Goal: Task Accomplishment & Management: Manage account settings

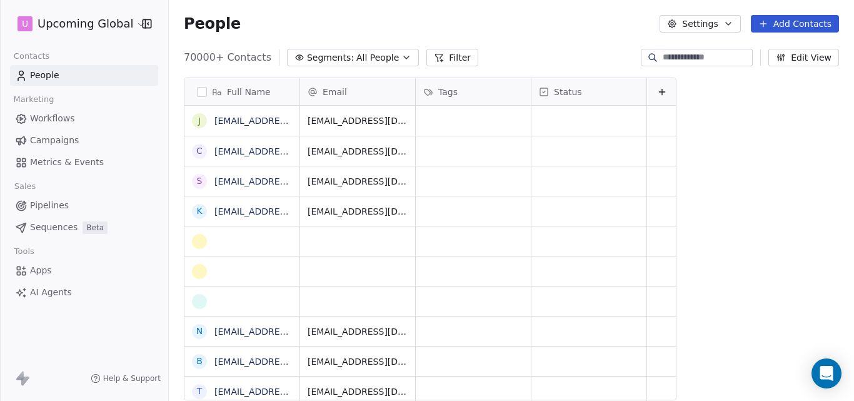
scroll to position [343, 676]
click at [401, 60] on icon "button" at bounding box center [406, 57] width 10 height 10
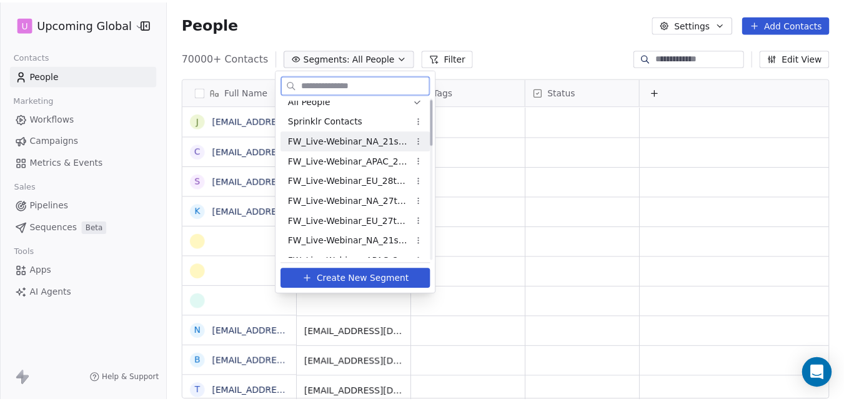
scroll to position [0, 0]
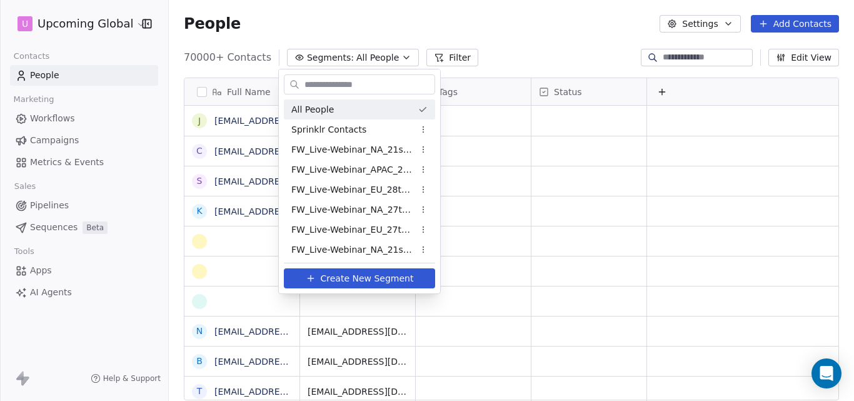
click at [796, 20] on html "U Upcoming Global Contacts People Marketing Workflows Campaigns Metrics & Event…" at bounding box center [427, 200] width 854 height 401
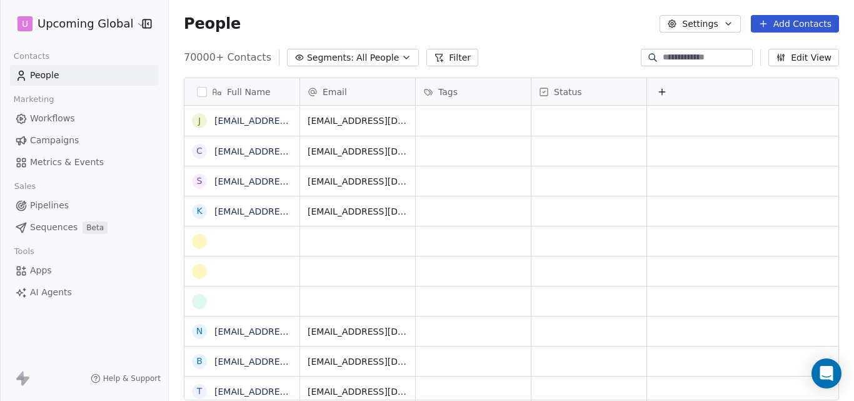
click at [783, 24] on button "Add Contacts" at bounding box center [795, 23] width 88 height 17
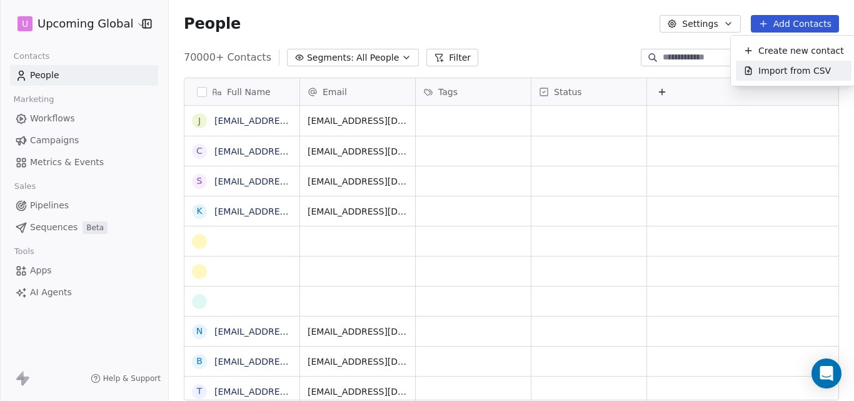
click at [782, 74] on span "Import from CSV" at bounding box center [794, 70] width 72 height 13
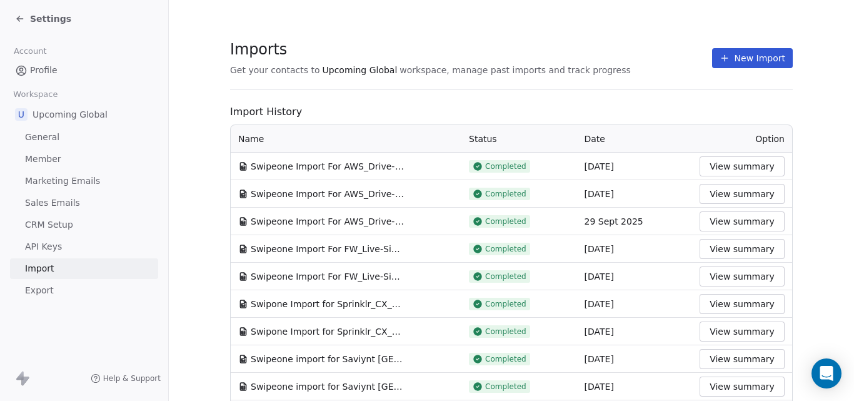
click at [739, 59] on button "New Import" at bounding box center [752, 58] width 81 height 20
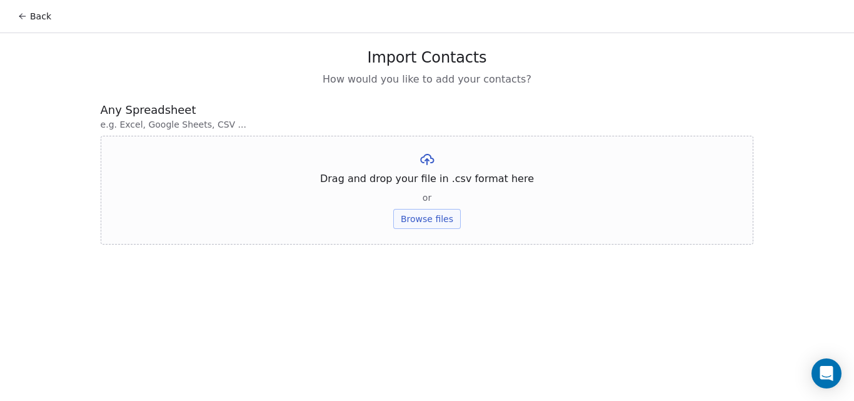
click at [443, 217] on button "Browse files" at bounding box center [426, 219] width 67 height 20
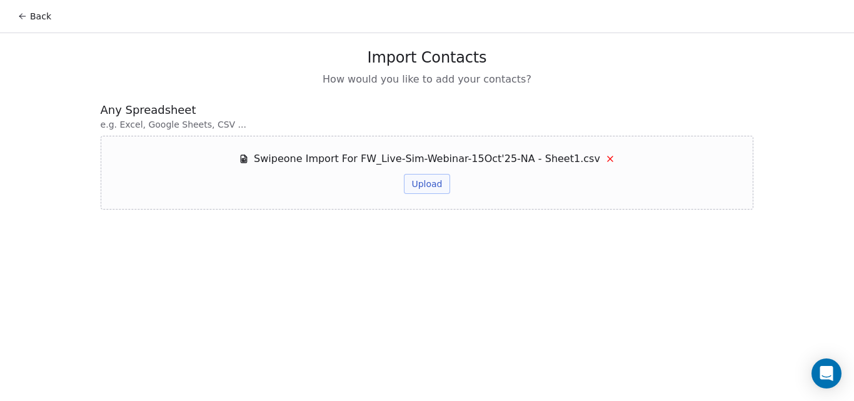
click at [423, 184] on button "Upload" at bounding box center [427, 184] width 46 height 20
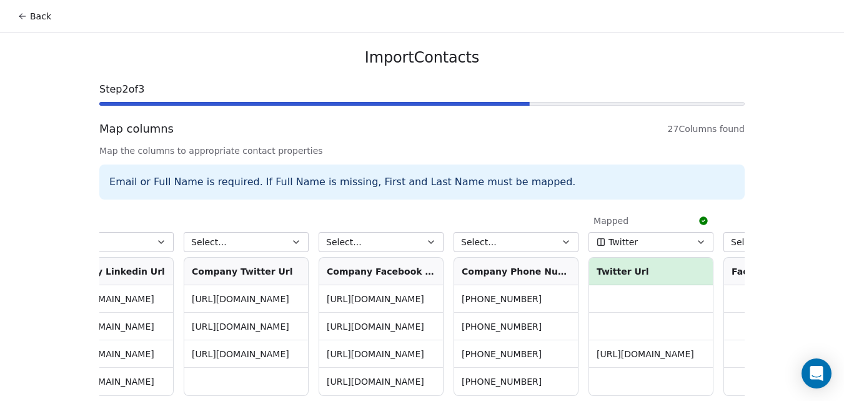
scroll to position [0, 2886]
click at [522, 247] on button "Select..." at bounding box center [515, 242] width 125 height 20
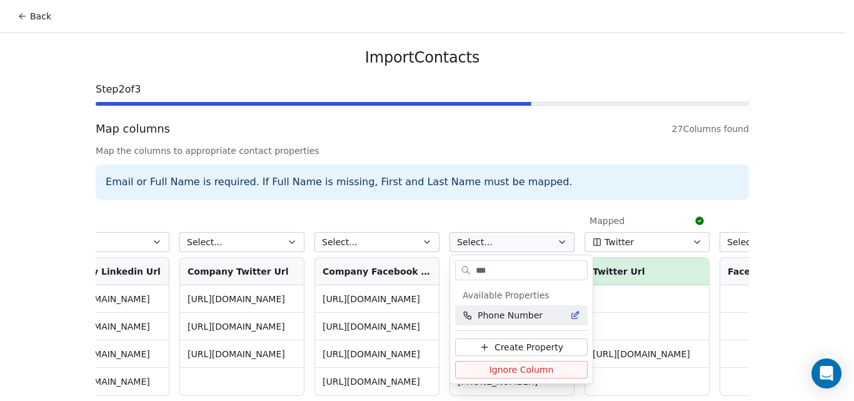
type input "***"
click at [509, 315] on span "Phone Number" at bounding box center [509, 315] width 65 height 12
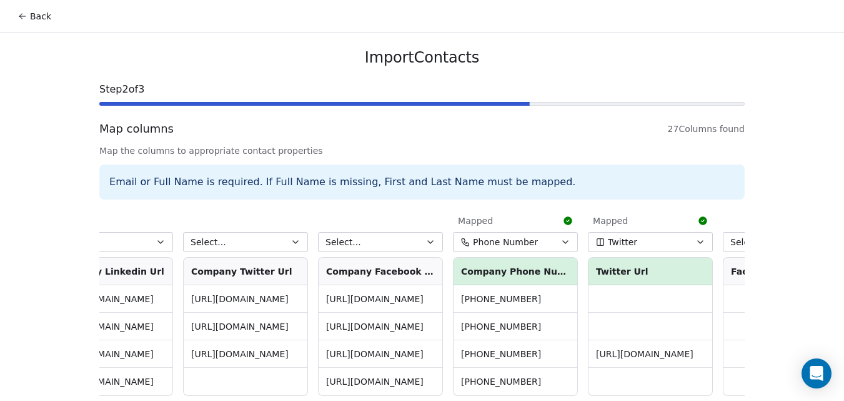
scroll to position [57, 0]
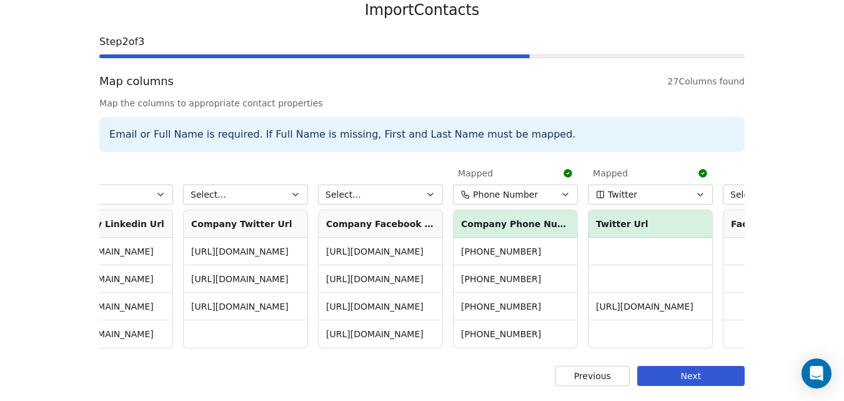
click at [682, 372] on button "Next" at bounding box center [690, 376] width 107 height 20
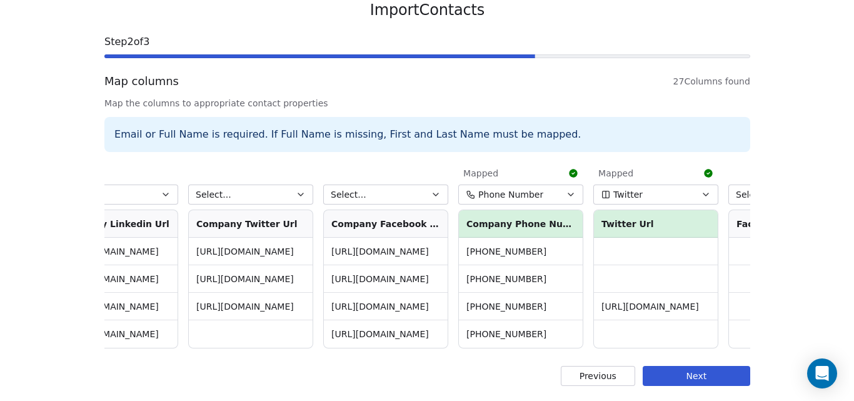
scroll to position [0, 0]
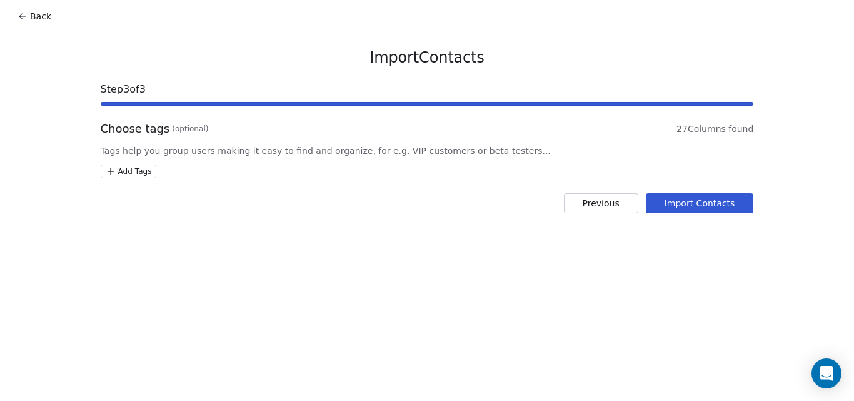
click at [692, 201] on button "Import Contacts" at bounding box center [700, 203] width 108 height 20
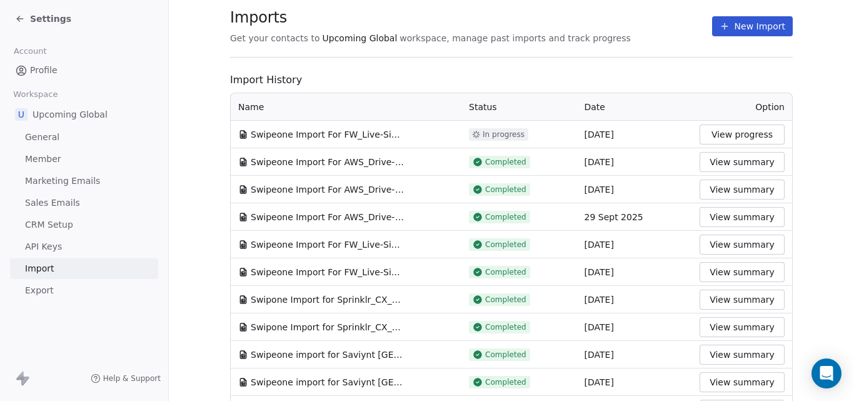
scroll to position [62, 0]
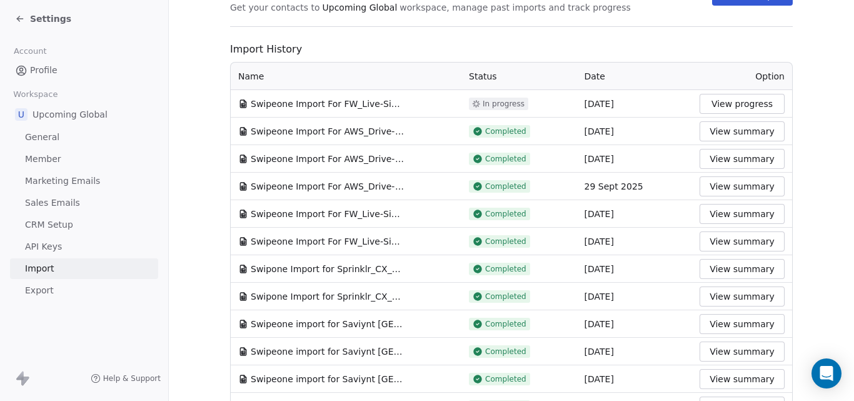
click at [742, 210] on button "View summary" at bounding box center [741, 214] width 85 height 20
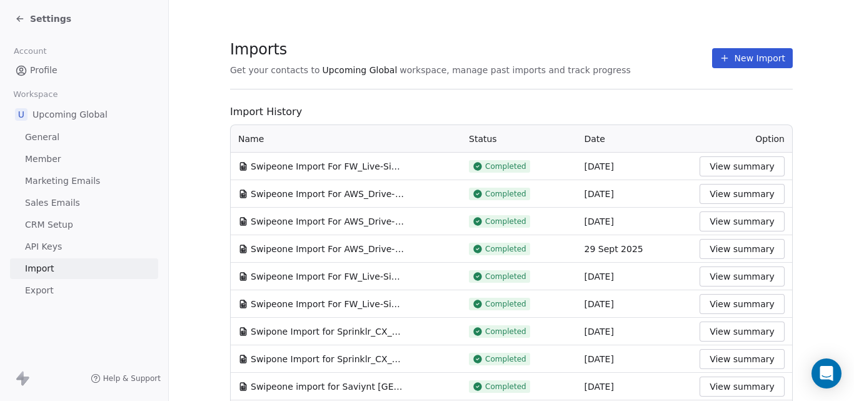
click at [32, 16] on span "Settings" at bounding box center [50, 18] width 41 height 12
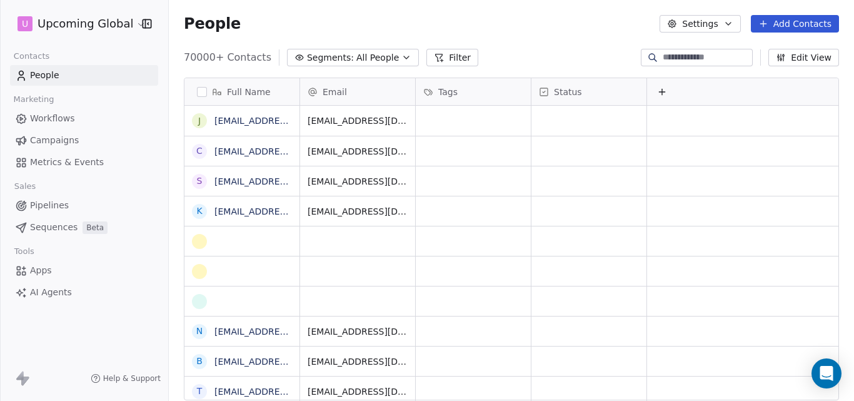
scroll to position [343, 676]
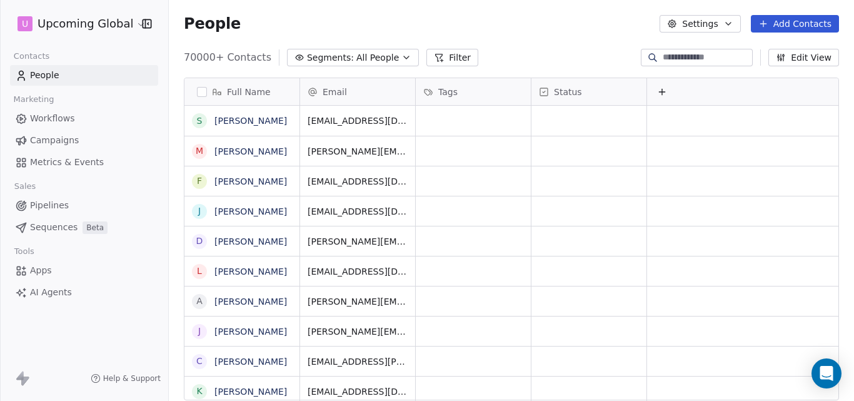
click at [434, 57] on icon at bounding box center [439, 57] width 10 height 10
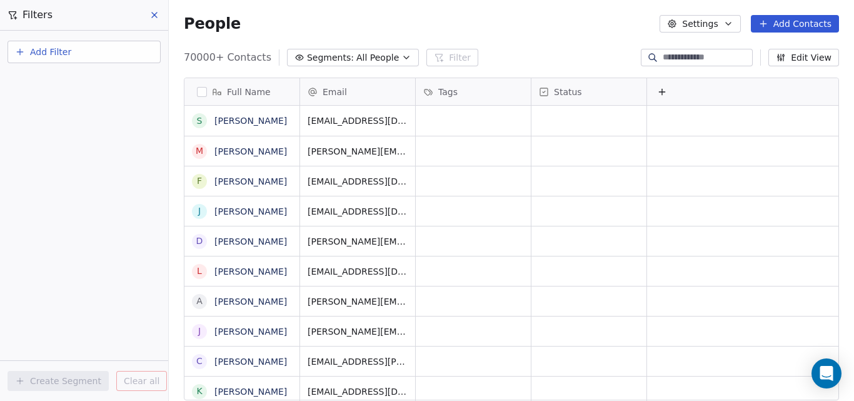
click at [104, 46] on button "Add Filter" at bounding box center [83, 52] width 153 height 22
click at [98, 77] on div "Contact properties" at bounding box center [84, 81] width 127 height 13
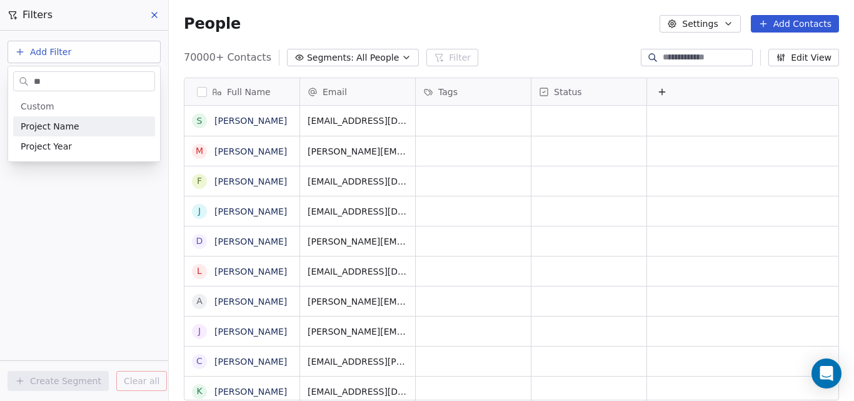
type input "**"
click at [83, 127] on div "Project Name" at bounding box center [84, 126] width 127 height 12
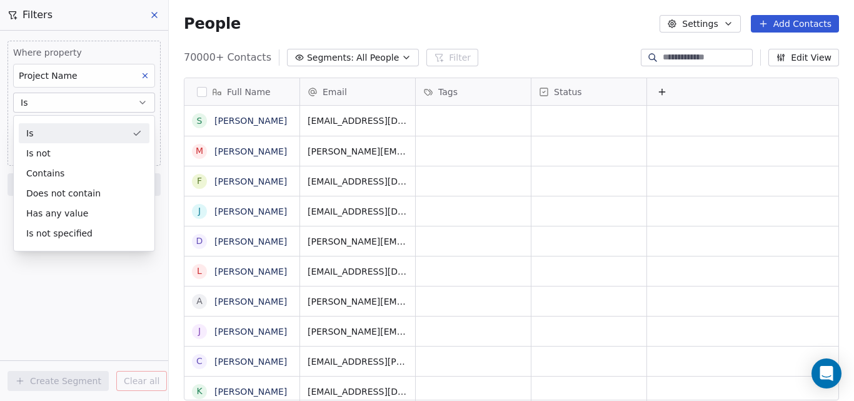
click at [72, 134] on div "Is" at bounding box center [84, 133] width 131 height 20
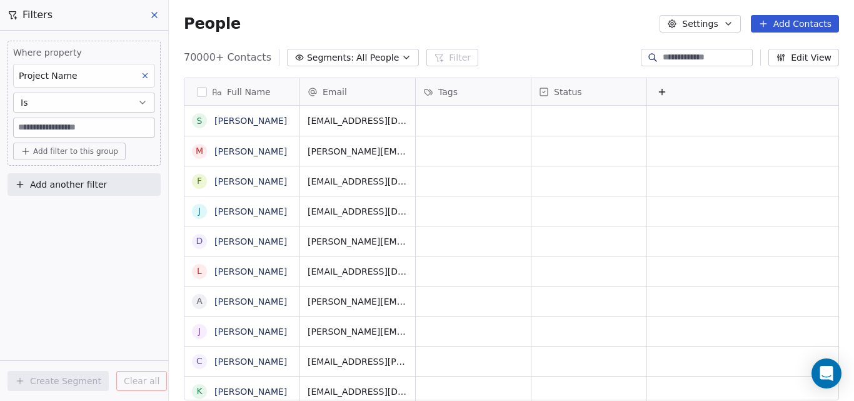
click at [72, 127] on input at bounding box center [84, 127] width 141 height 19
paste input "**********"
type input "**********"
click at [77, 149] on span "Add filter to this group" at bounding box center [75, 151] width 85 height 10
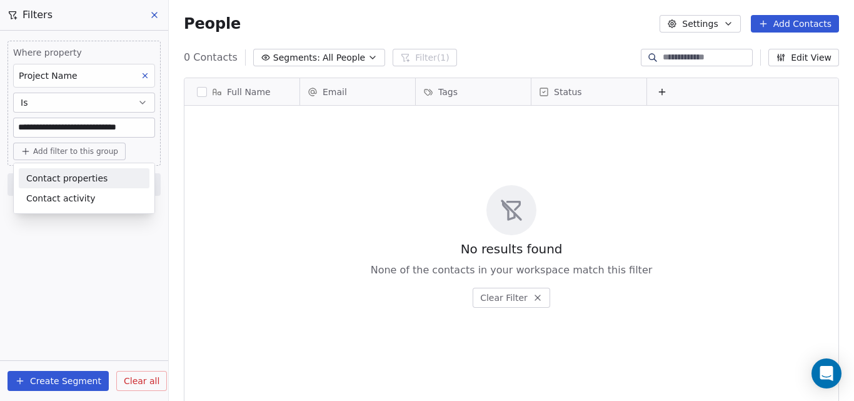
scroll to position [343, 676]
click at [47, 381] on html "**********" at bounding box center [427, 200] width 854 height 401
click at [27, 380] on button "Create Segment" at bounding box center [57, 381] width 101 height 20
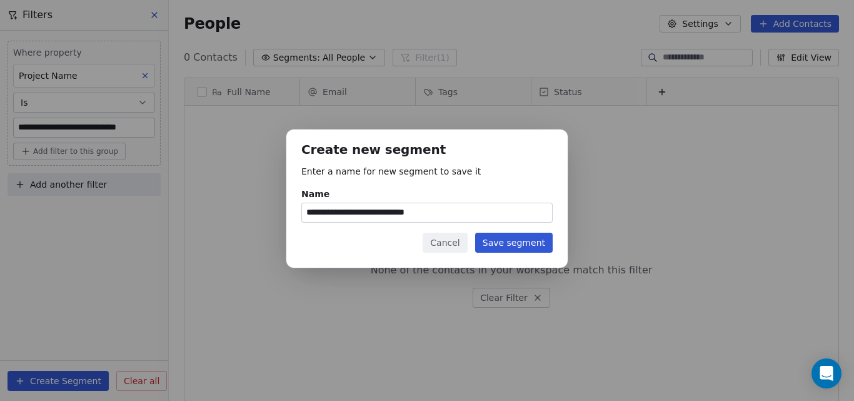
type input "**********"
click at [522, 242] on button "Save segment" at bounding box center [513, 242] width 77 height 20
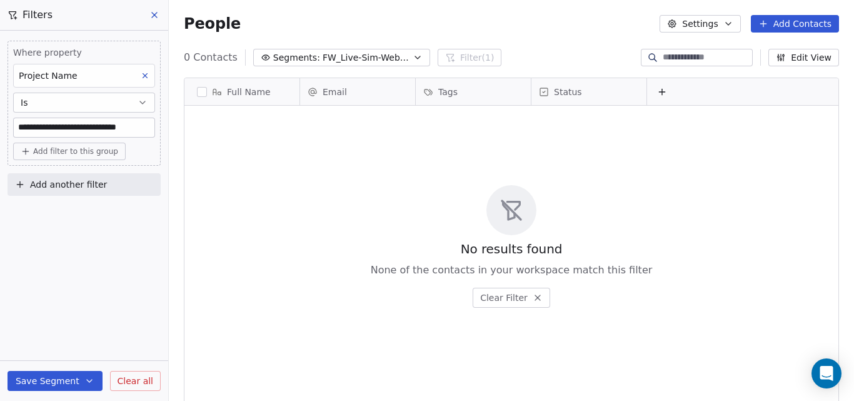
click at [415, 58] on icon "button" at bounding box center [417, 57] width 5 height 2
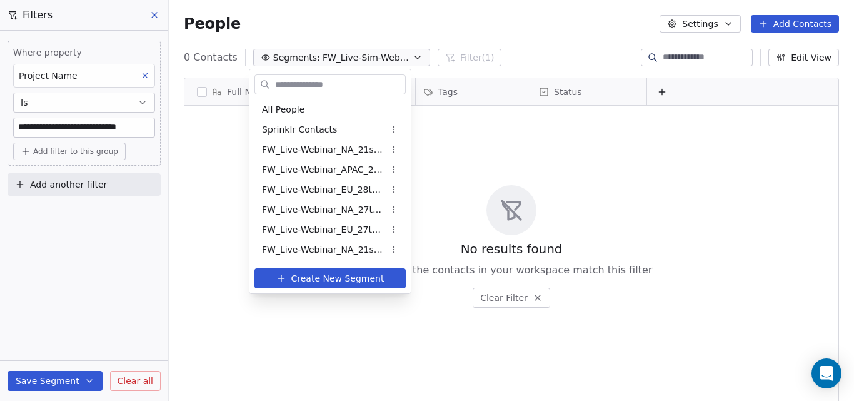
scroll to position [422, 0]
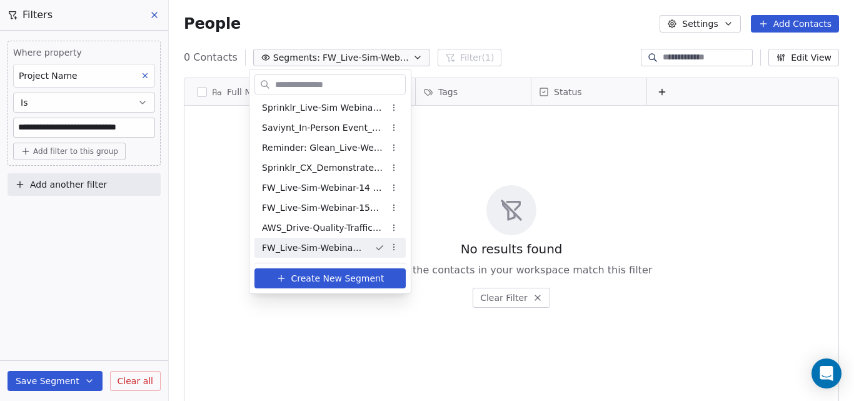
click at [338, 249] on span "FW_Live-Sim-Webinar-15Oct'25-NA" at bounding box center [313, 247] width 102 height 13
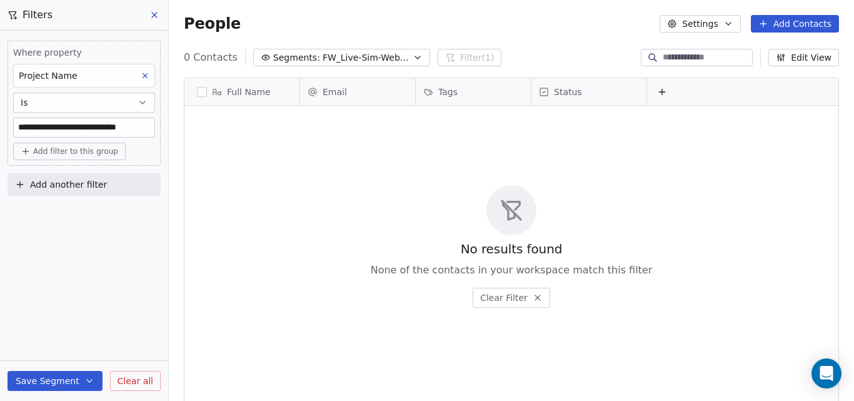
click at [415, 57] on icon "button" at bounding box center [417, 57] width 5 height 2
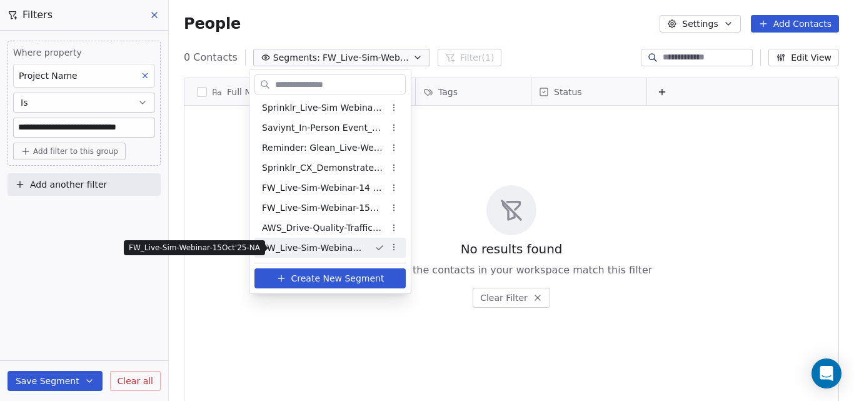
click at [305, 249] on span "FW_Live-Sim-Webinar-15Oct'25-NA" at bounding box center [313, 247] width 102 height 13
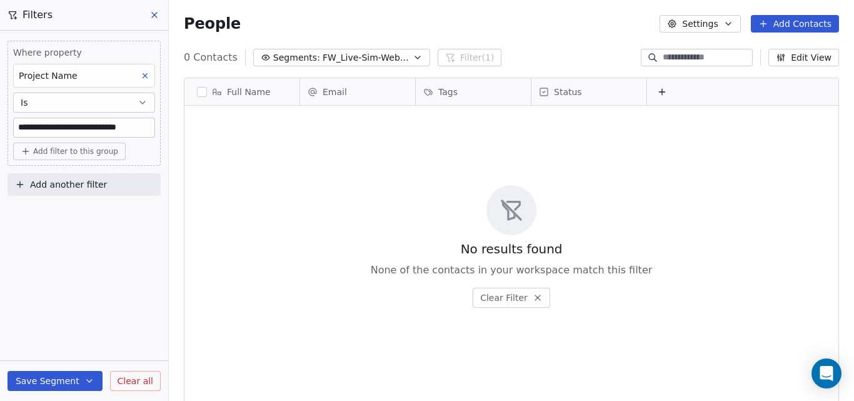
click at [296, 19] on div "People Settings Add Contacts" at bounding box center [511, 23] width 655 height 17
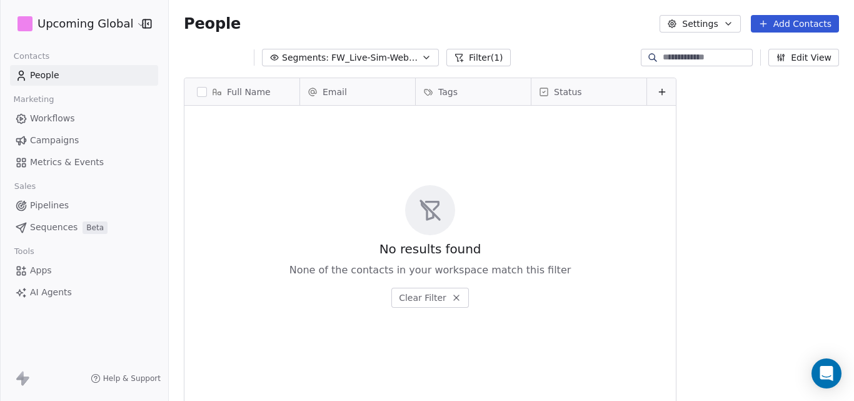
scroll to position [343, 676]
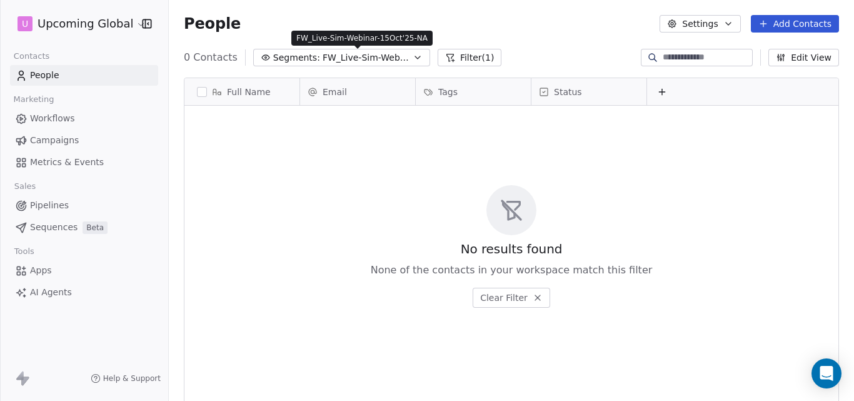
click at [412, 55] on icon "button" at bounding box center [417, 57] width 10 height 10
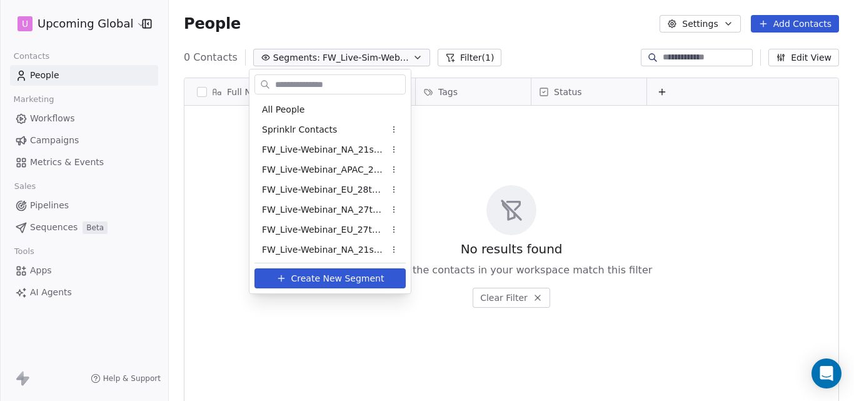
scroll to position [422, 0]
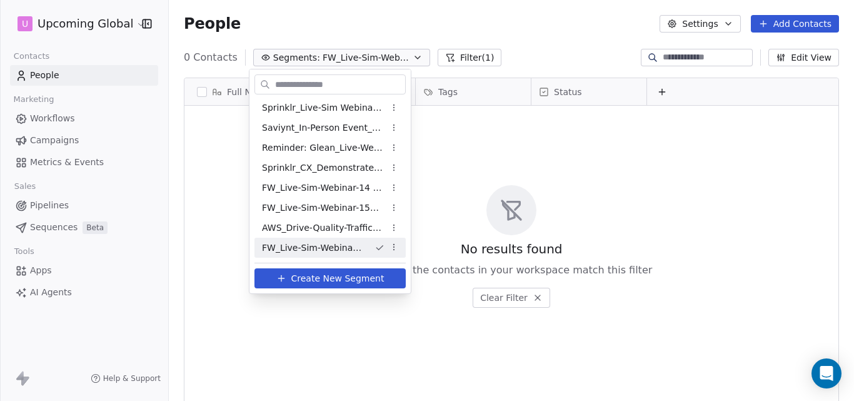
click at [360, 244] on span "FW_Live-Sim-Webinar-15Oct'25-NA" at bounding box center [313, 247] width 102 height 13
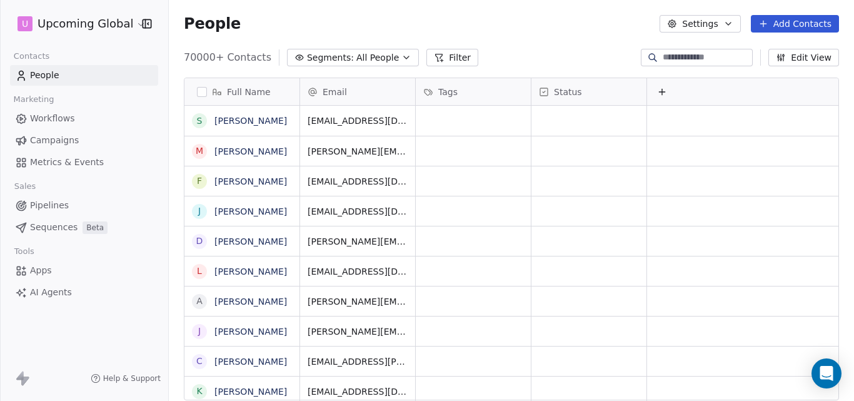
scroll to position [343, 676]
click at [398, 57] on button "Segments: All People" at bounding box center [353, 57] width 132 height 17
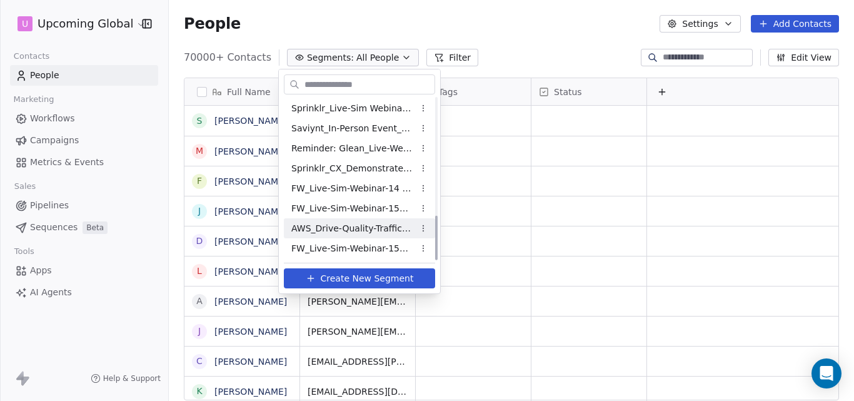
scroll to position [422, 0]
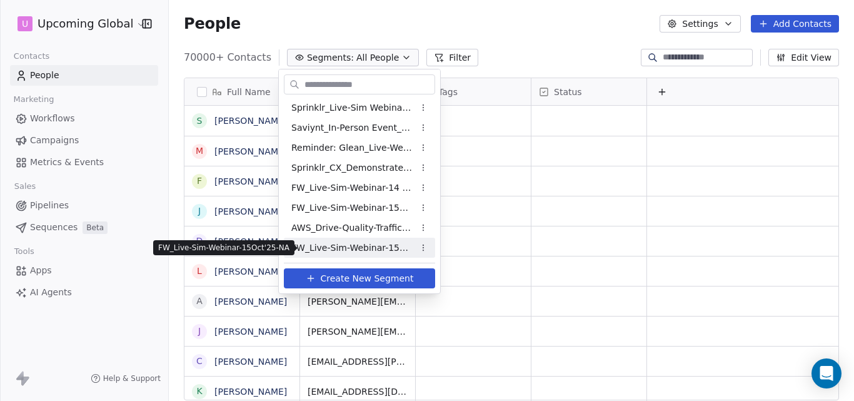
click at [372, 246] on span "FW_Live-Sim-Webinar-15Oct'25-NA" at bounding box center [352, 247] width 122 height 13
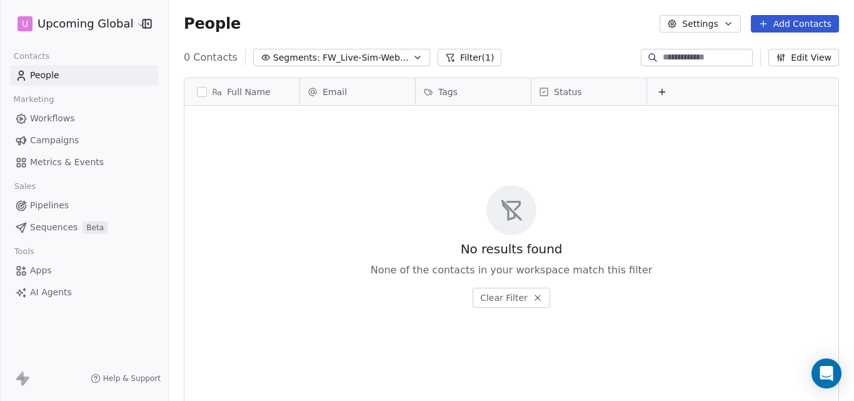
scroll to position [343, 676]
click at [412, 58] on icon "button" at bounding box center [417, 57] width 10 height 10
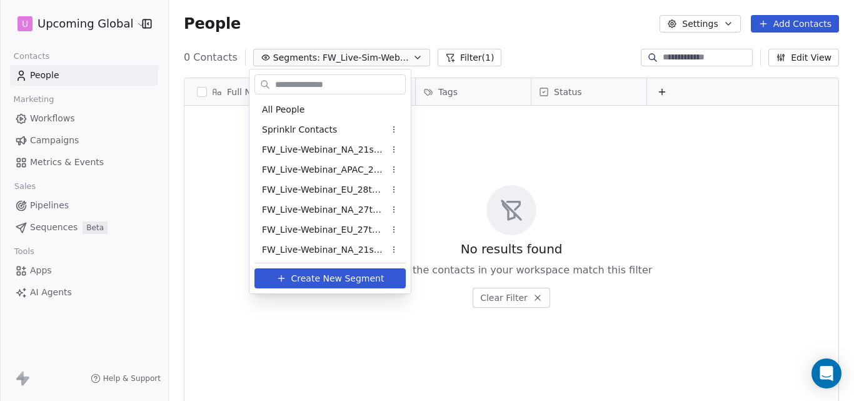
scroll to position [422, 0]
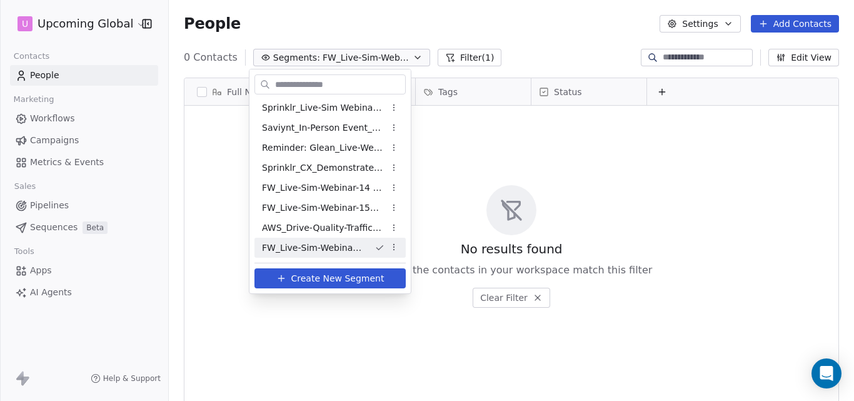
click at [396, 244] on html "U Upcoming Global Contacts People Marketing Workflows Campaigns Metrics & Event…" at bounding box center [427, 200] width 854 height 401
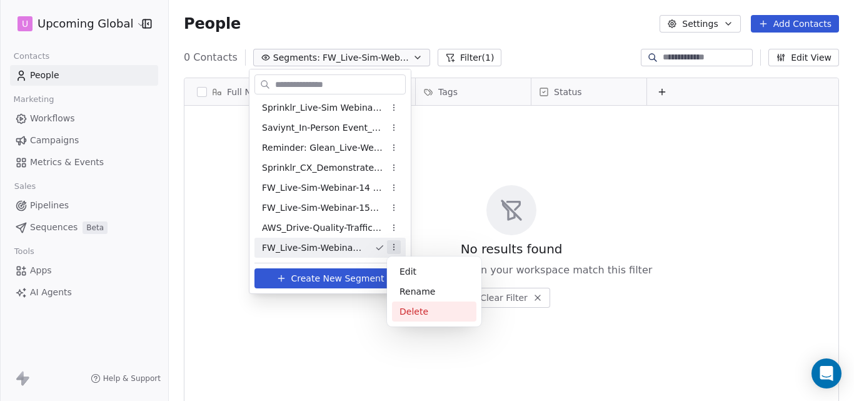
click at [425, 308] on div "Delete" at bounding box center [434, 311] width 84 height 20
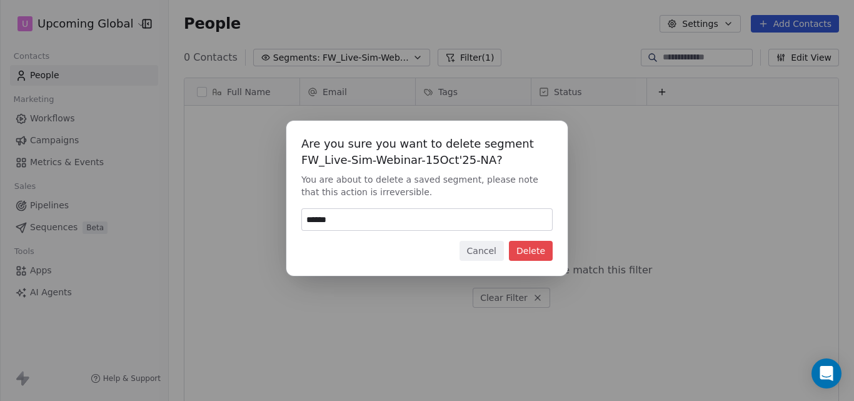
type input "******"
click at [526, 247] on button "Delete" at bounding box center [531, 251] width 44 height 20
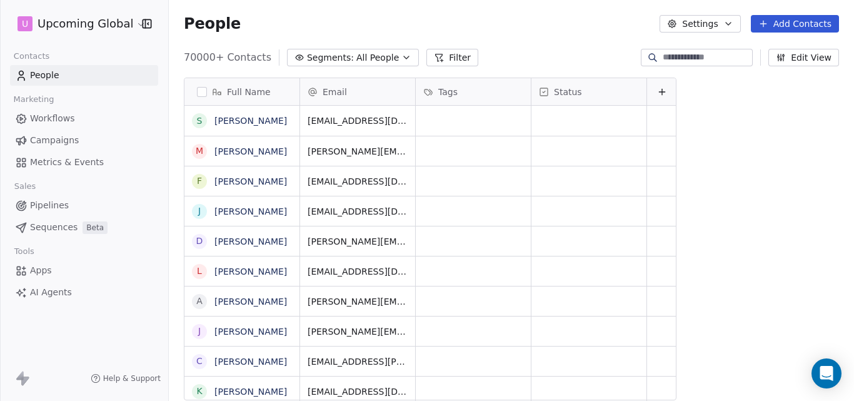
scroll to position [343, 676]
click at [404, 57] on icon "button" at bounding box center [406, 57] width 5 height 2
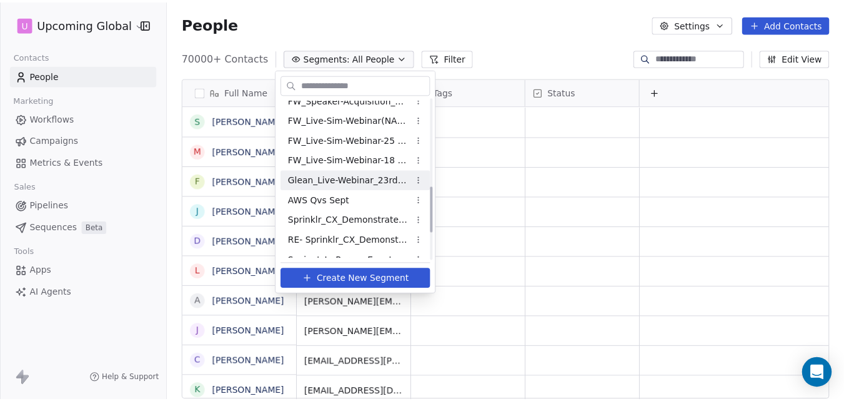
scroll to position [402, 0]
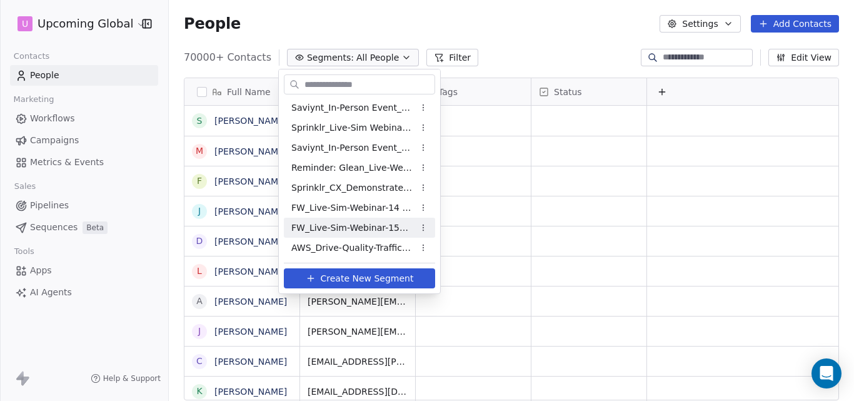
click at [559, 27] on html "U Upcoming Global Contacts People Marketing Workflows Campaigns Metrics & Event…" at bounding box center [427, 200] width 854 height 401
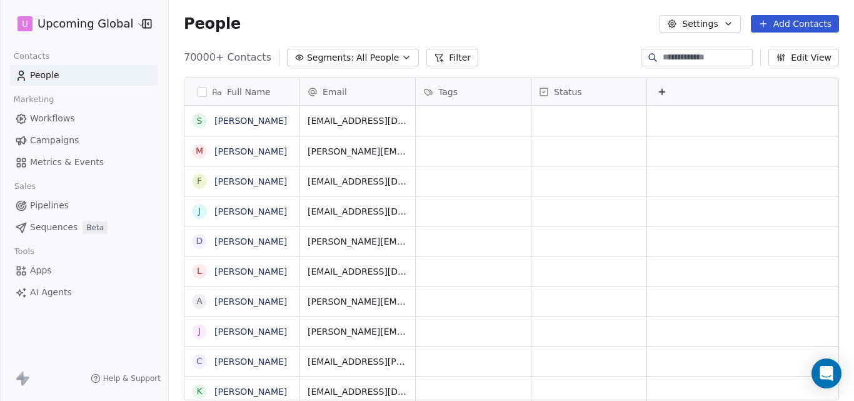
click at [773, 22] on button "Add Contacts" at bounding box center [795, 23] width 88 height 17
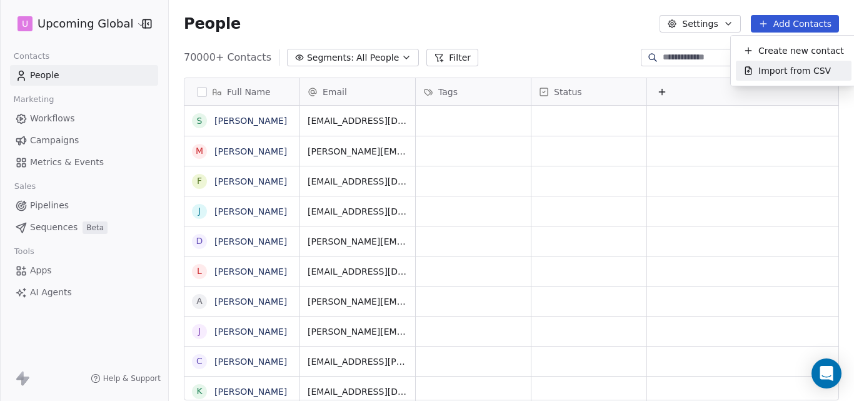
click at [776, 70] on span "Import from CSV" at bounding box center [794, 70] width 72 height 13
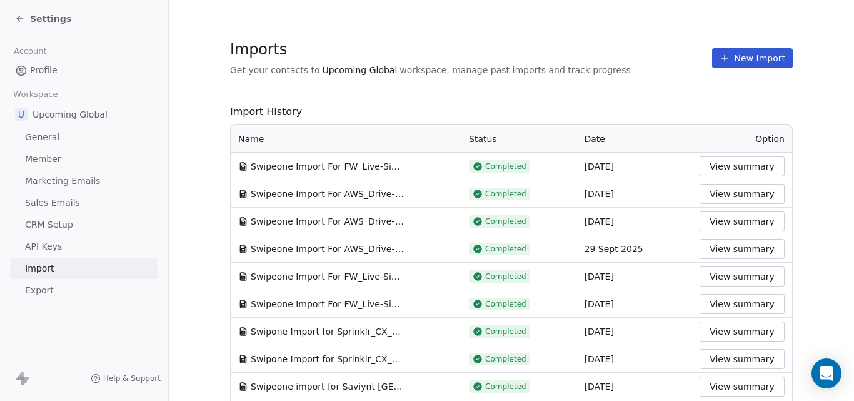
click at [741, 164] on button "View summary" at bounding box center [741, 166] width 85 height 20
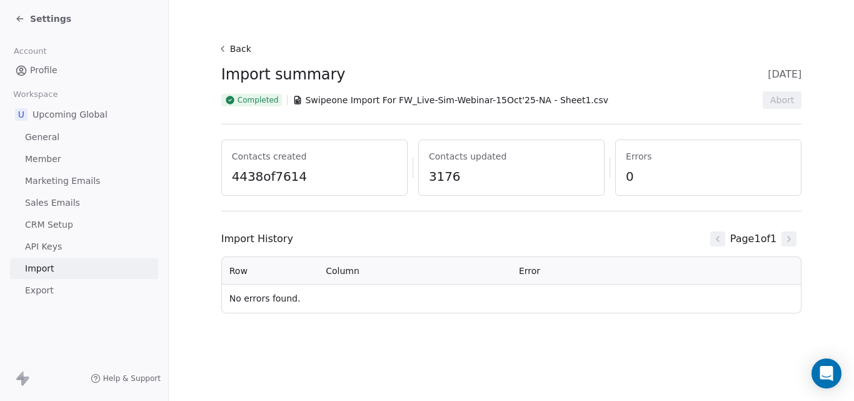
click at [341, 101] on span "Swipeone Import For FW_Live-Sim-Webinar-15Oct'25-NA - Sheet1.csv" at bounding box center [456, 100] width 303 height 12
click at [300, 102] on icon at bounding box center [297, 100] width 10 height 10
click at [384, 88] on div "Back Import summary 03 Oct 2025 Completed Swipeone Import For FW_Live-Sim-Webin…" at bounding box center [511, 129] width 581 height 179
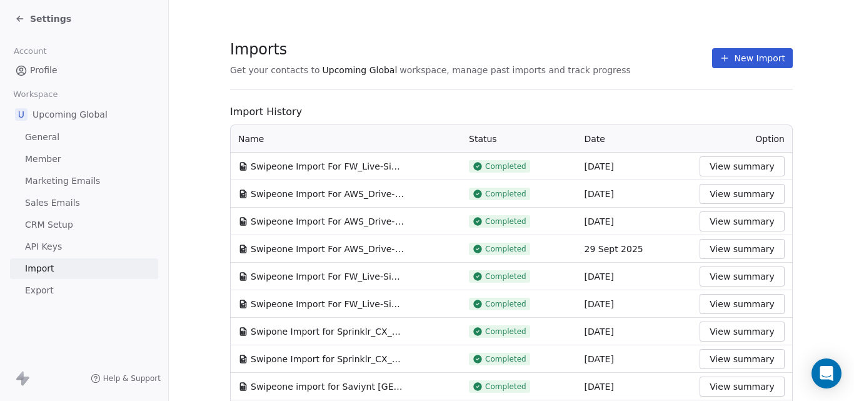
click at [748, 57] on button "New Import" at bounding box center [752, 58] width 81 height 20
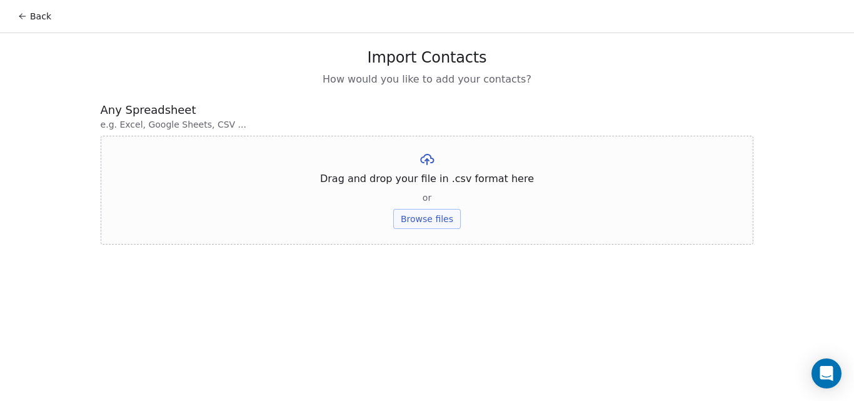
click at [440, 217] on button "Browse files" at bounding box center [426, 219] width 67 height 20
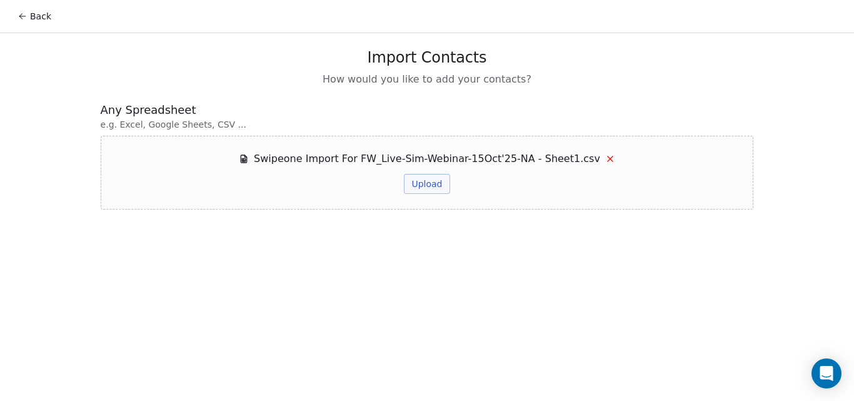
click at [433, 185] on button "Upload" at bounding box center [427, 184] width 46 height 20
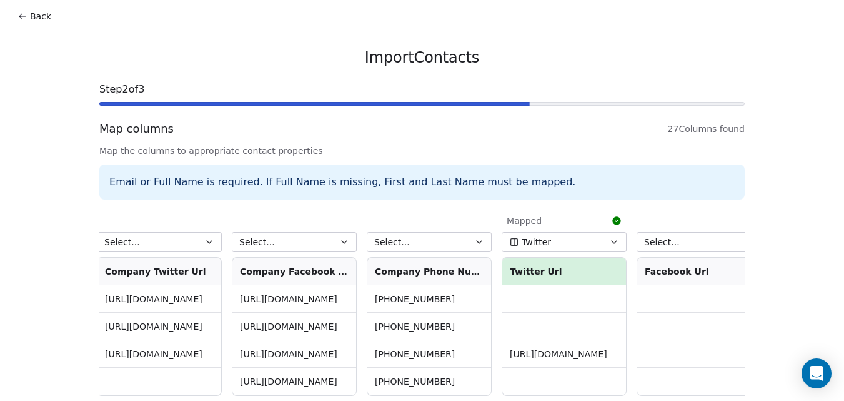
scroll to position [0, 2982]
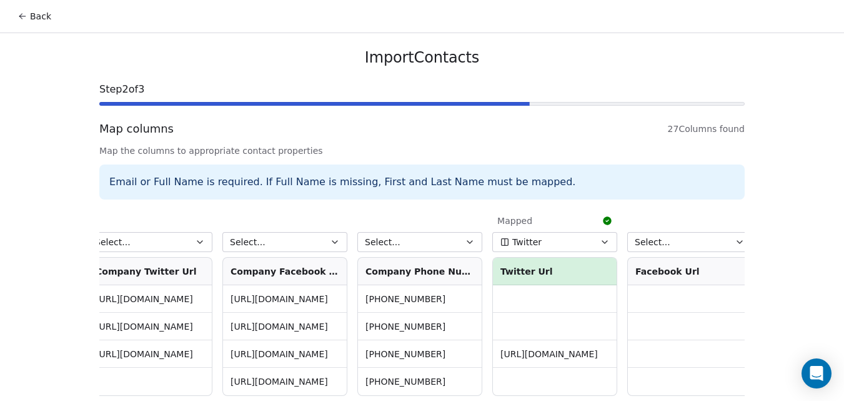
click at [450, 236] on button "Select..." at bounding box center [419, 242] width 125 height 20
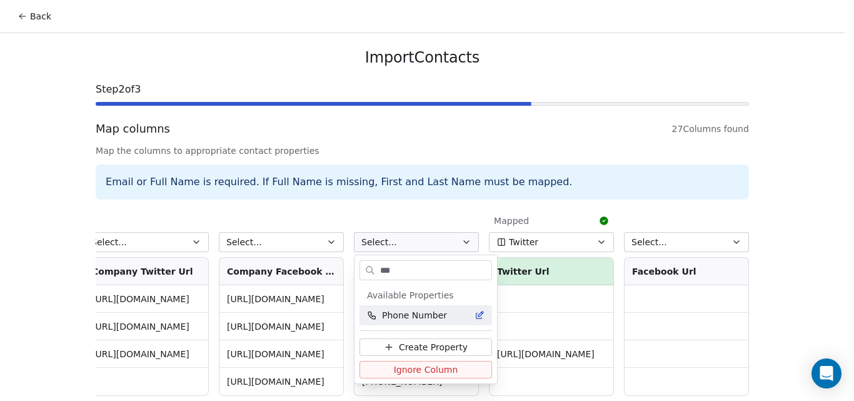
type input "***"
click at [431, 314] on span "Phone Number" at bounding box center [414, 315] width 65 height 12
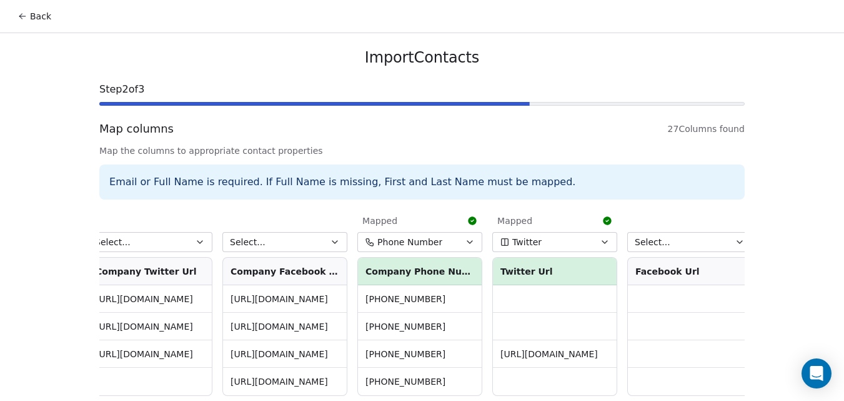
scroll to position [57, 0]
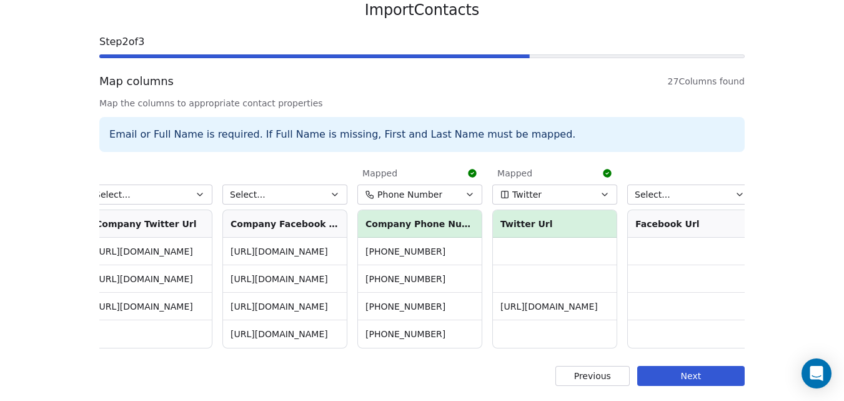
click at [681, 377] on button "Next" at bounding box center [690, 376] width 107 height 20
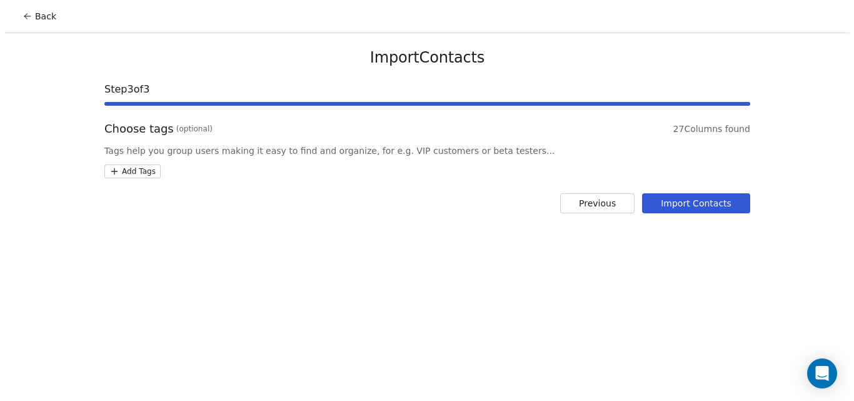
scroll to position [0, 0]
click at [697, 200] on button "Import Contacts" at bounding box center [700, 203] width 108 height 20
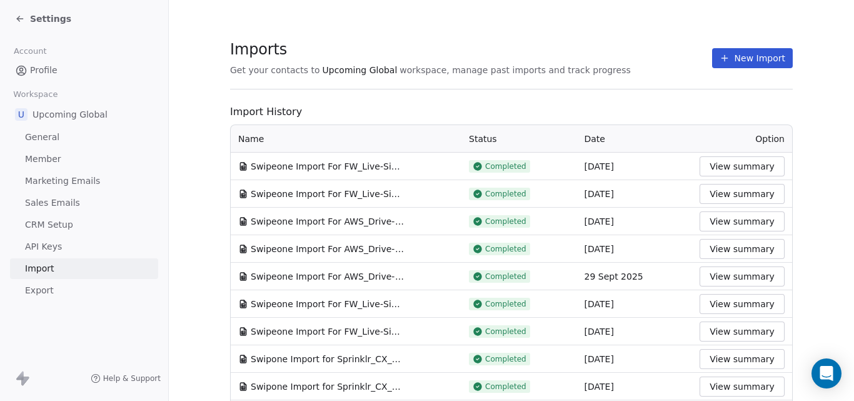
click at [33, 16] on span "Settings" at bounding box center [50, 18] width 41 height 12
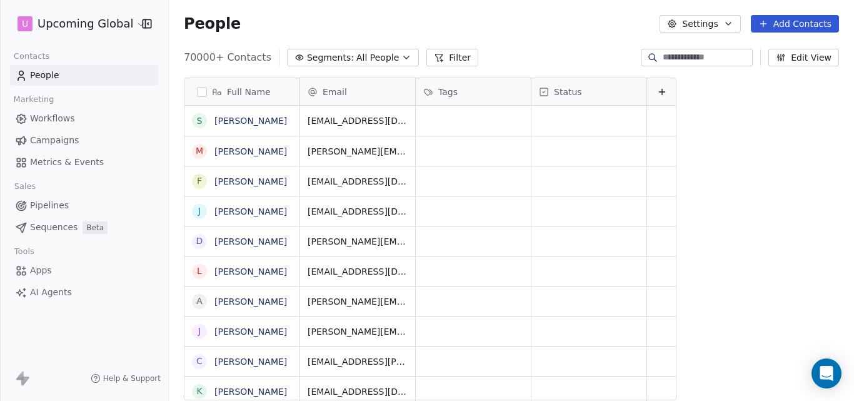
scroll to position [343, 676]
click at [436, 54] on icon at bounding box center [439, 57] width 7 height 7
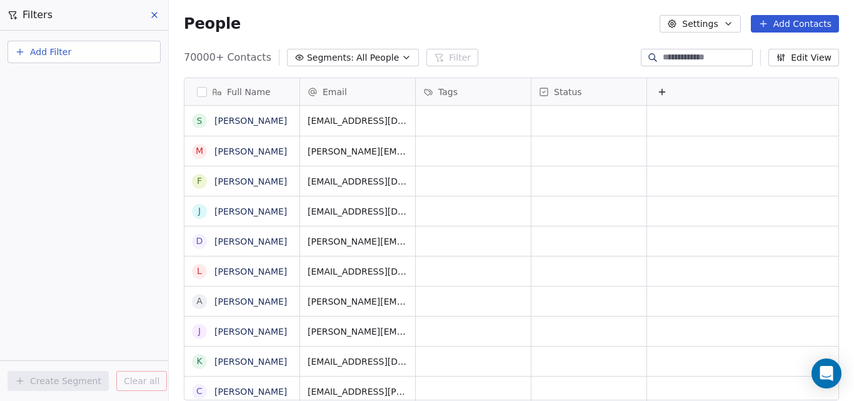
click at [76, 48] on button "Add Filter" at bounding box center [83, 52] width 153 height 22
click at [73, 79] on span "Contact properties" at bounding box center [61, 81] width 81 height 13
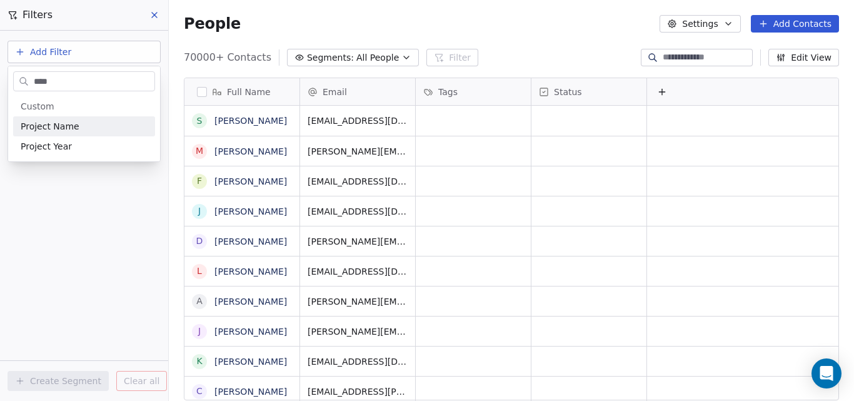
type input "****"
click at [92, 126] on div "Project Name" at bounding box center [84, 126] width 127 height 12
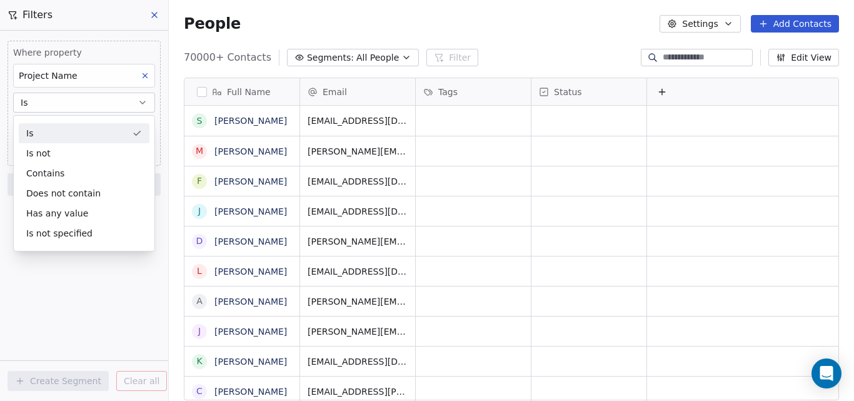
click at [59, 100] on button "Is" at bounding box center [84, 102] width 142 height 20
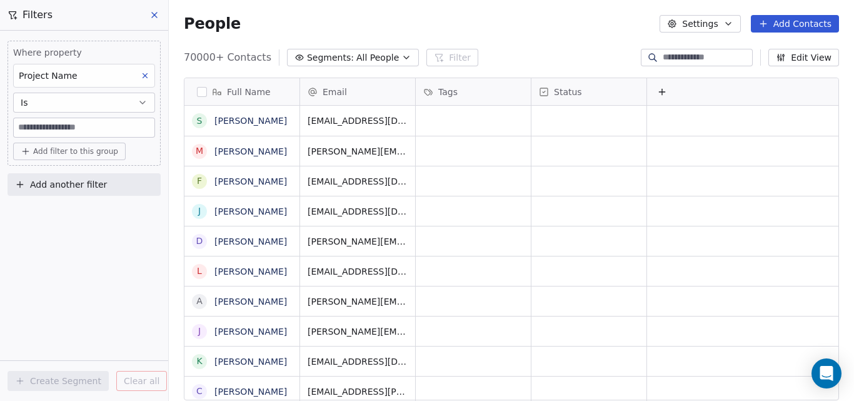
click at [61, 126] on input at bounding box center [84, 127] width 141 height 19
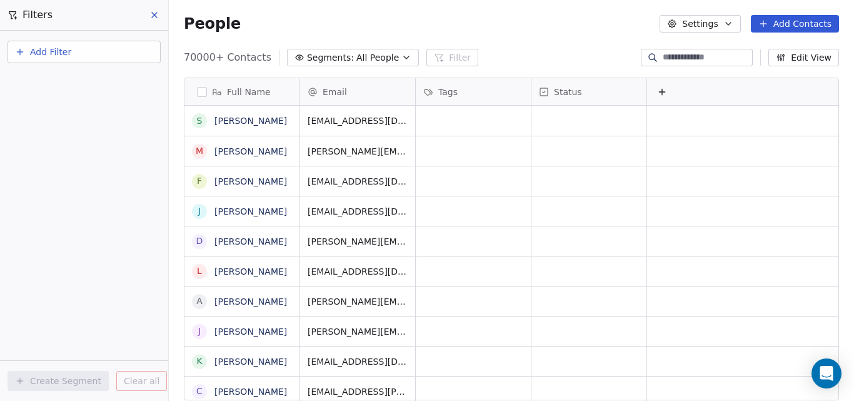
click at [87, 50] on button "Add Filter" at bounding box center [83, 52] width 153 height 22
click at [70, 78] on span "Contact properties" at bounding box center [61, 81] width 81 height 13
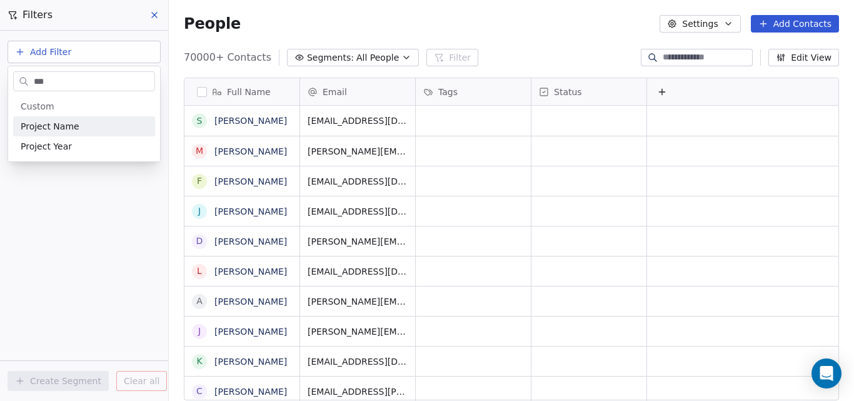
type input "***"
click at [76, 123] on div "Project Name" at bounding box center [84, 126] width 127 height 12
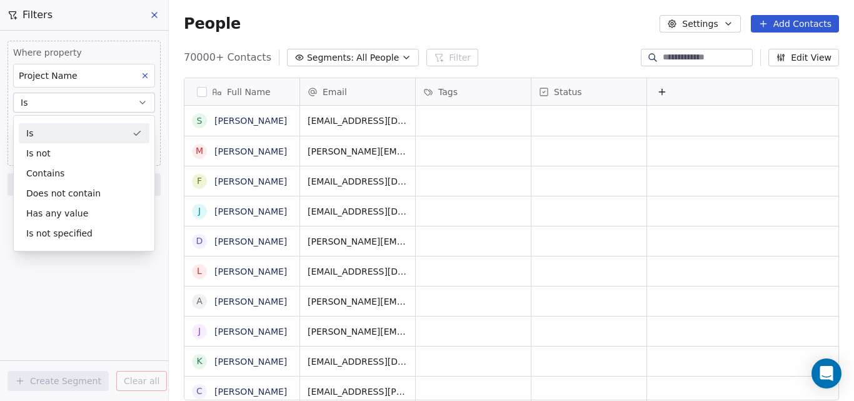
click at [57, 124] on div "Is" at bounding box center [84, 133] width 131 height 20
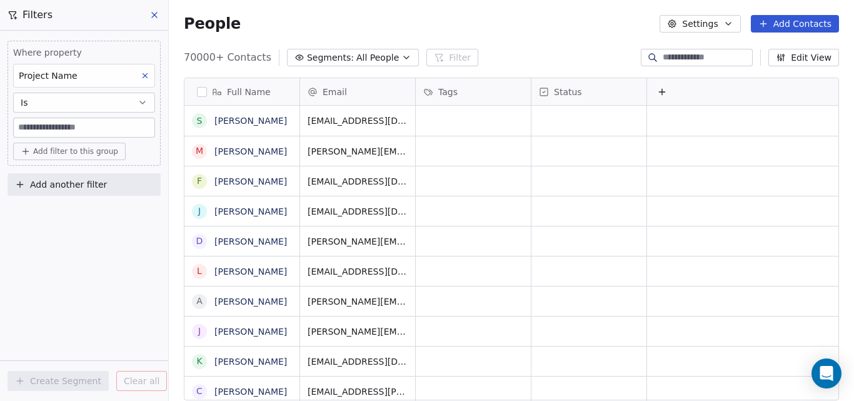
click at [57, 124] on input at bounding box center [84, 127] width 141 height 19
paste input "**********"
type input "**********"
click at [49, 148] on span "Add filter to this group" at bounding box center [75, 151] width 85 height 10
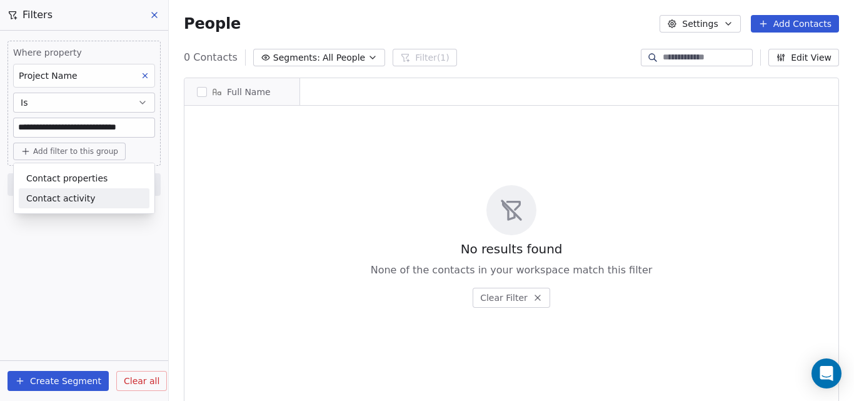
scroll to position [343, 676]
click at [44, 377] on html "**********" at bounding box center [427, 200] width 854 height 401
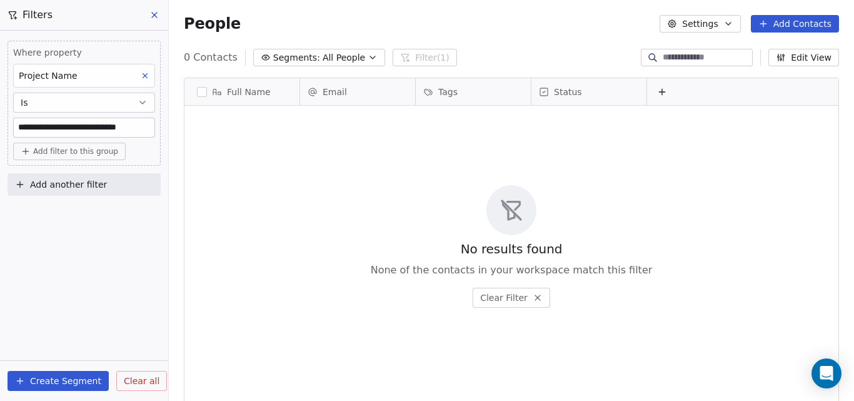
click at [38, 377] on button "Create Segment" at bounding box center [57, 381] width 101 height 20
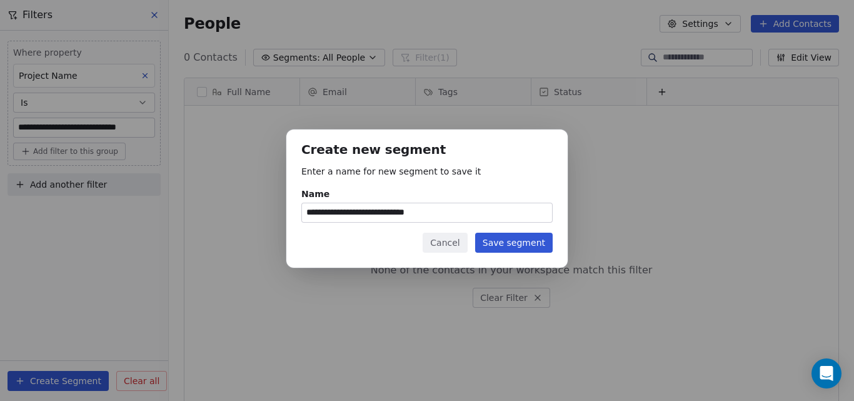
type input "**********"
click at [506, 240] on button "Save segment" at bounding box center [513, 242] width 77 height 20
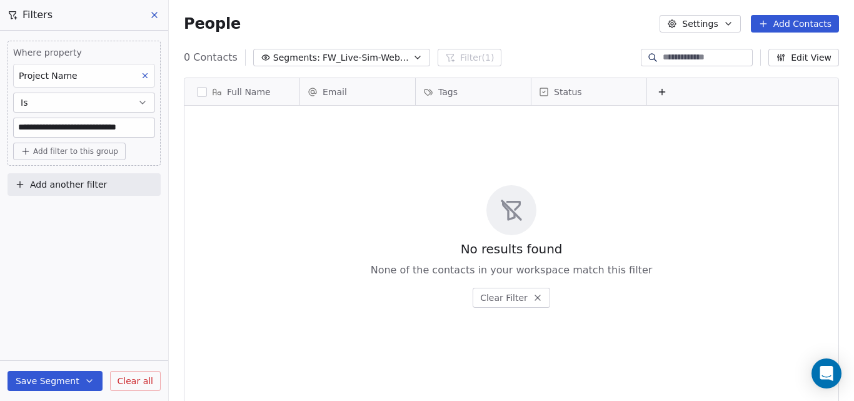
click at [402, 56] on button "Segments: FW_Live-Sim-Webinar-15Oct'25-NA" at bounding box center [341, 57] width 177 height 17
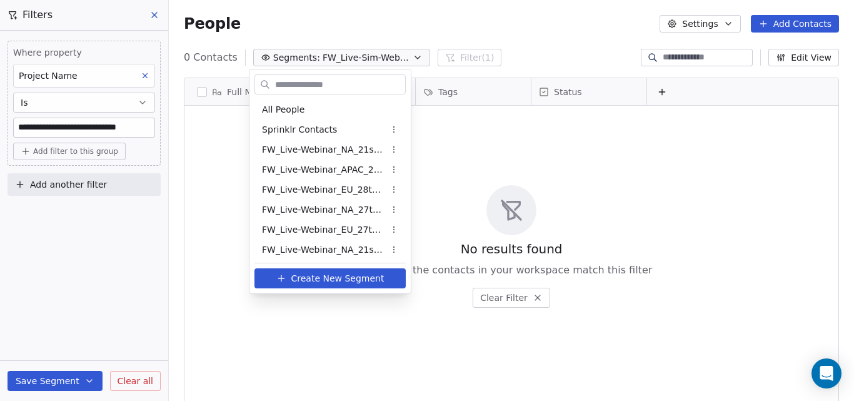
scroll to position [422, 0]
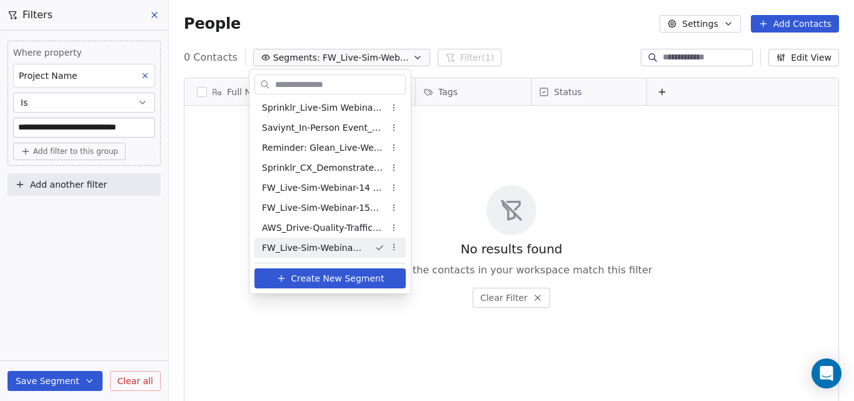
click at [343, 246] on span "FW_Live-Sim-Webinar-15Oct'25-NA" at bounding box center [313, 247] width 102 height 13
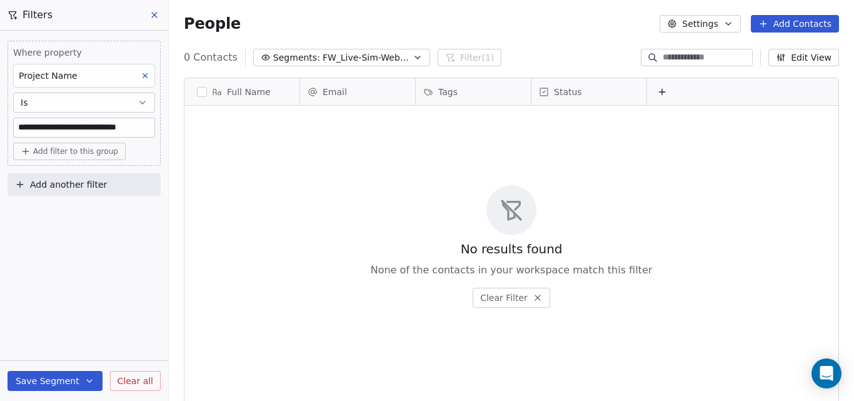
click at [194, 89] on div "Full Name" at bounding box center [240, 92] width 97 height 12
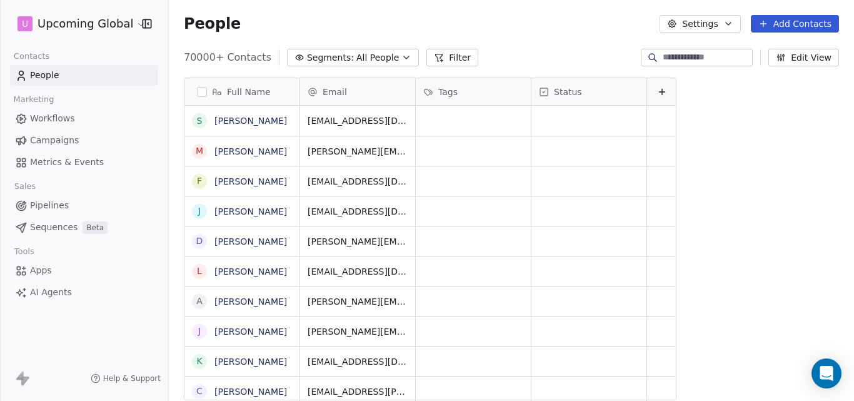
scroll to position [343, 676]
click at [398, 54] on button "Segments: All People" at bounding box center [353, 57] width 132 height 17
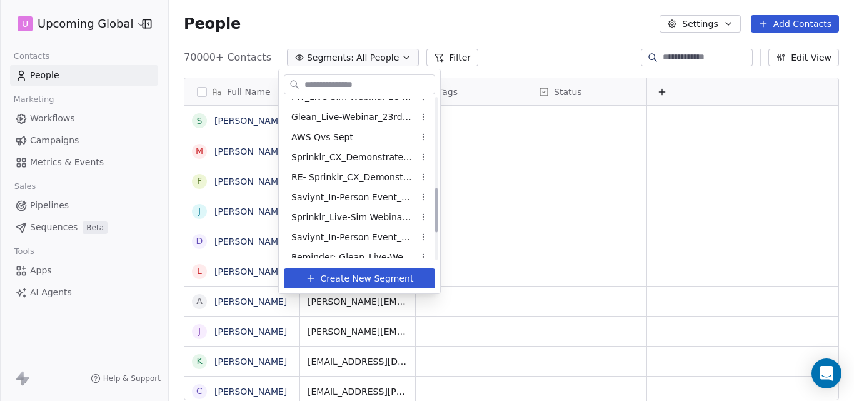
scroll to position [422, 0]
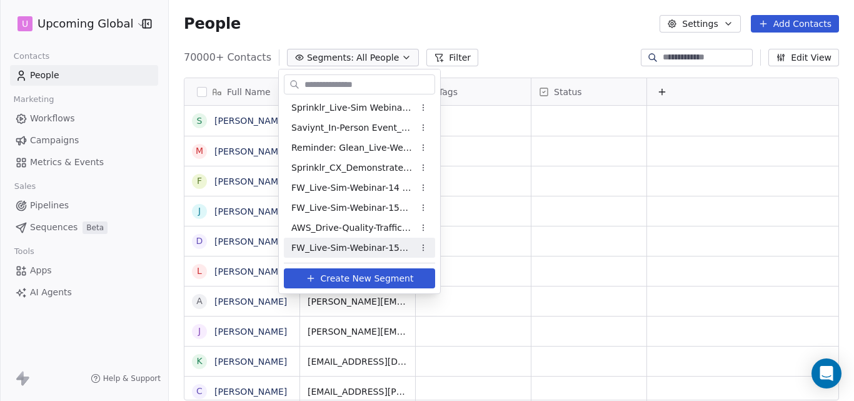
click at [376, 247] on span "FW_Live-Sim-Webinar-15Oct'25-NA" at bounding box center [352, 247] width 122 height 13
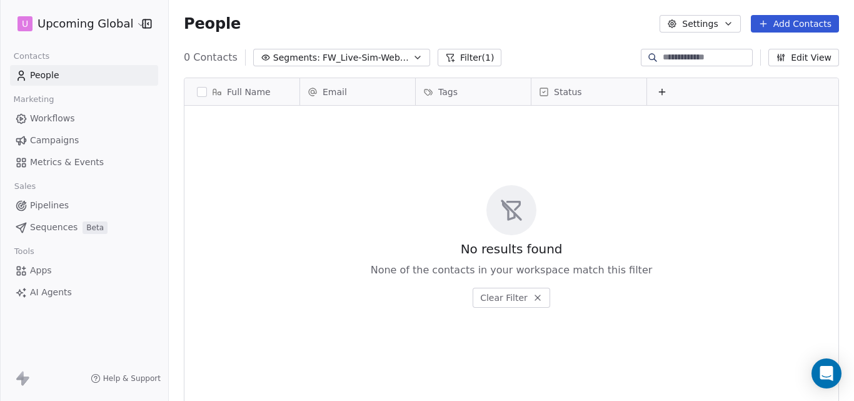
scroll to position [343, 676]
click at [415, 57] on icon "button" at bounding box center [417, 57] width 5 height 2
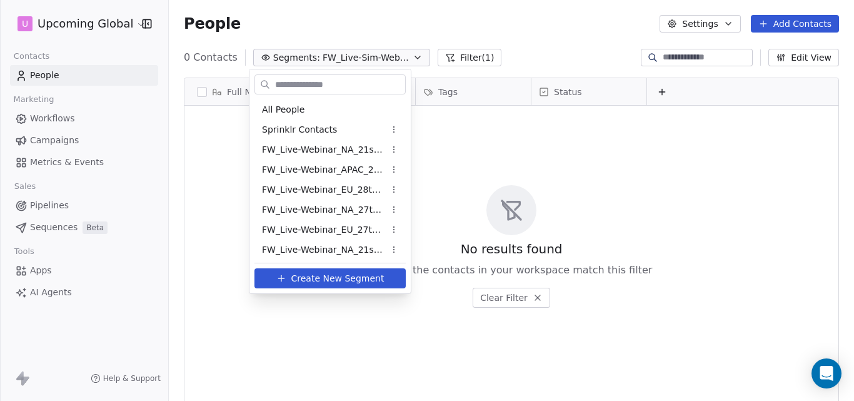
scroll to position [422, 0]
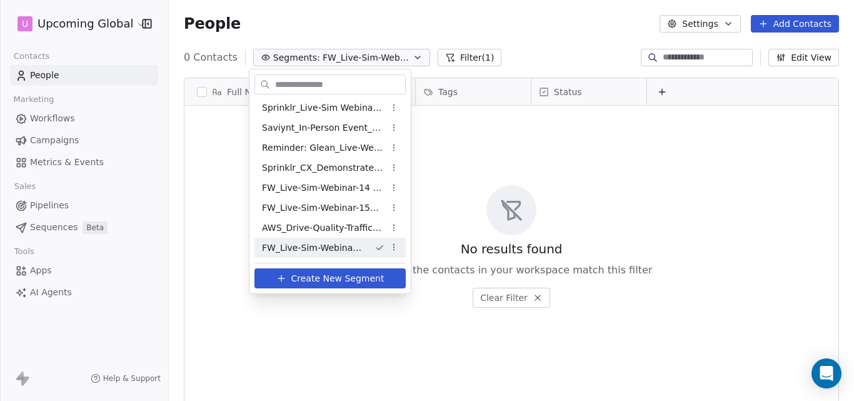
click at [340, 272] on span "Create New Segment" at bounding box center [337, 278] width 93 height 13
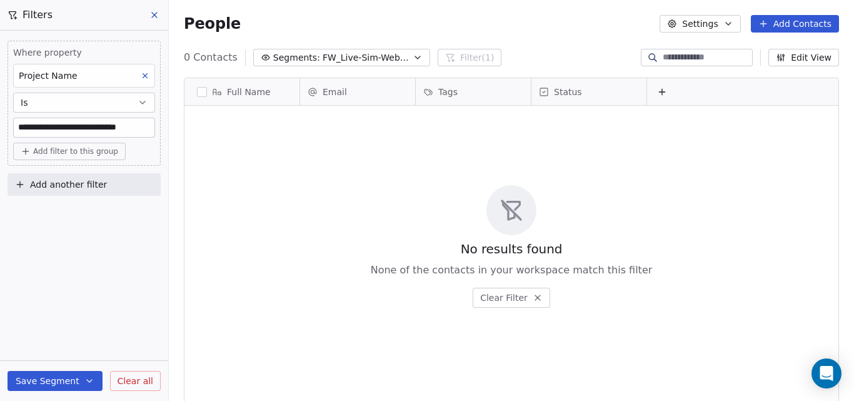
click at [274, 29] on div "People Settings Add Contacts" at bounding box center [511, 23] width 655 height 17
click at [158, 19] on icon at bounding box center [154, 15] width 10 height 10
